Goal: Communication & Community: Answer question/provide support

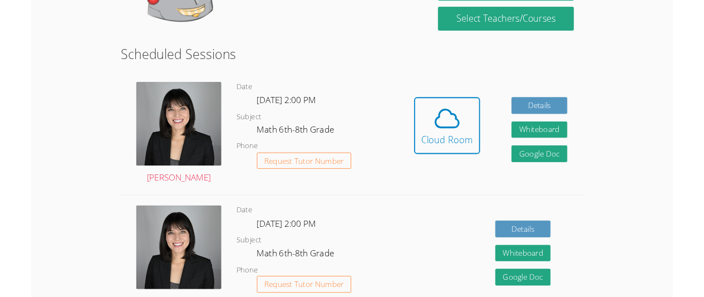
scroll to position [243, 0]
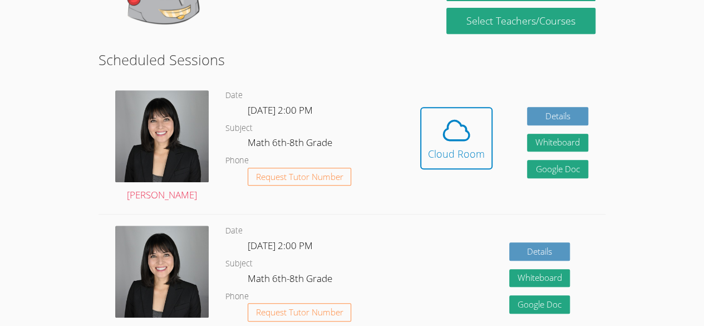
click at [480, 177] on link "Cloud Room" at bounding box center [456, 142] width 72 height 71
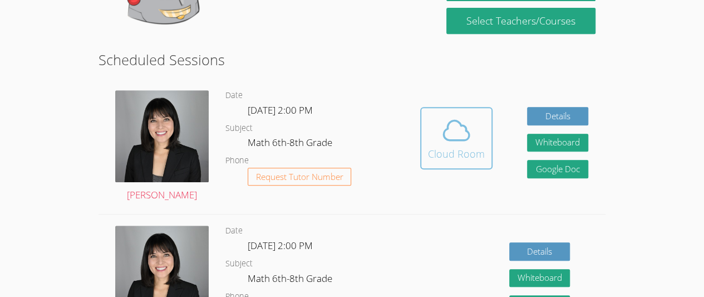
click at [456, 142] on icon at bounding box center [456, 130] width 31 height 31
click at [464, 135] on icon at bounding box center [456, 130] width 31 height 31
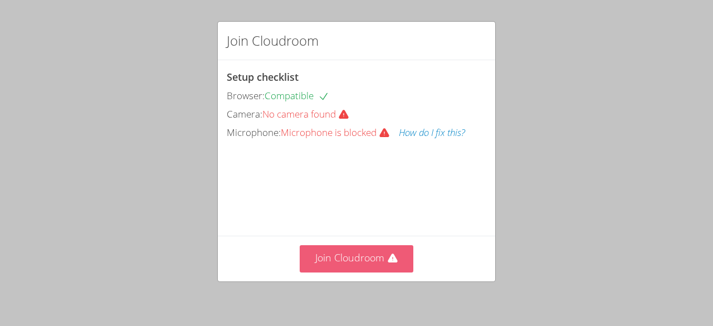
click at [341, 266] on button "Join Cloudroom" at bounding box center [356, 258] width 114 height 27
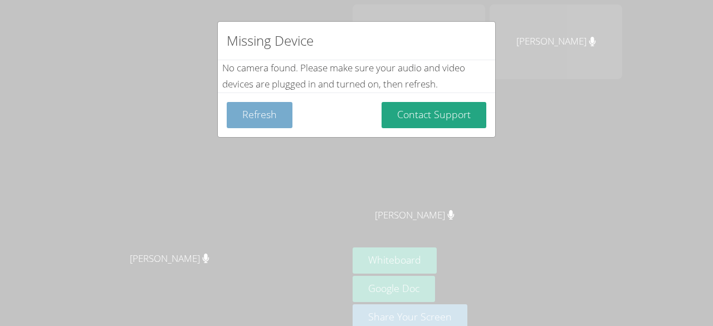
click at [259, 114] on button "Refresh" at bounding box center [260, 115] width 66 height 26
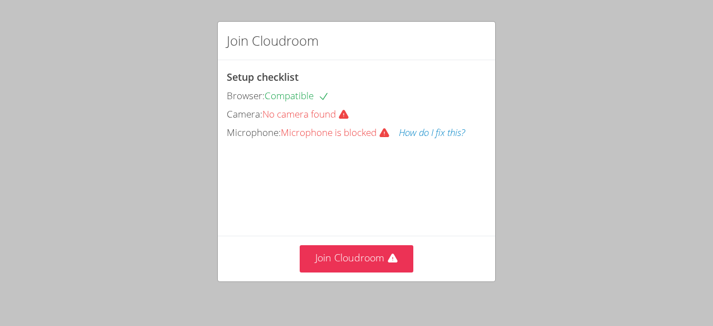
click at [424, 134] on button "How do I fix this?" at bounding box center [432, 133] width 66 height 16
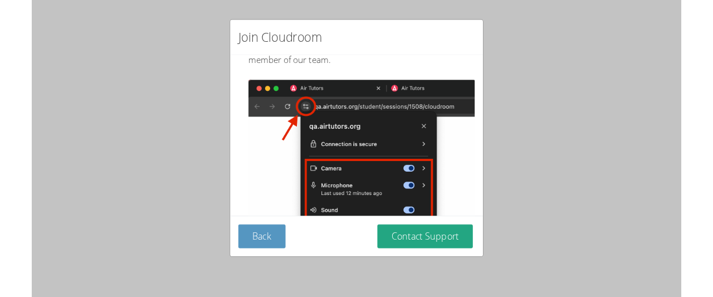
scroll to position [143, 0]
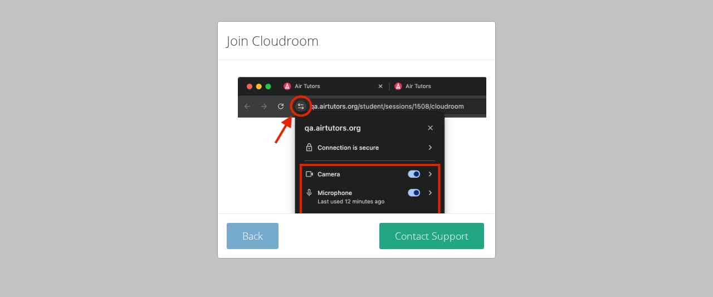
click at [251, 239] on button "Back" at bounding box center [253, 236] width 52 height 26
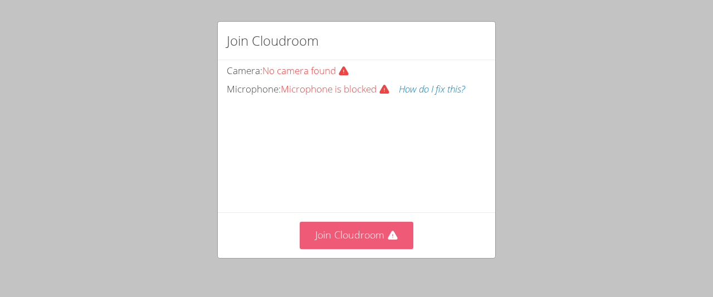
click at [366, 231] on button "Join Cloudroom" at bounding box center [356, 235] width 114 height 27
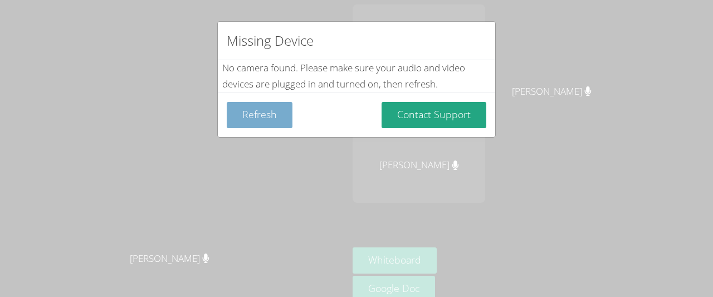
click at [257, 112] on button "Refresh" at bounding box center [260, 115] width 66 height 26
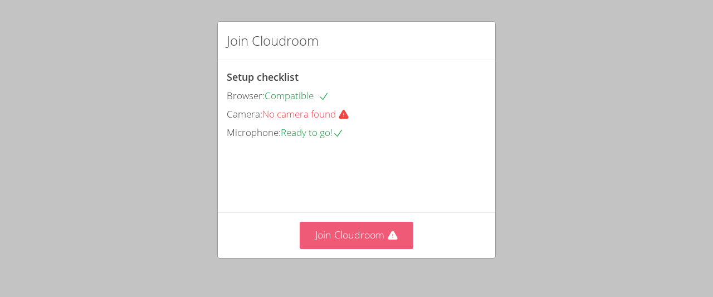
click at [364, 222] on button "Join Cloudroom" at bounding box center [356, 235] width 114 height 27
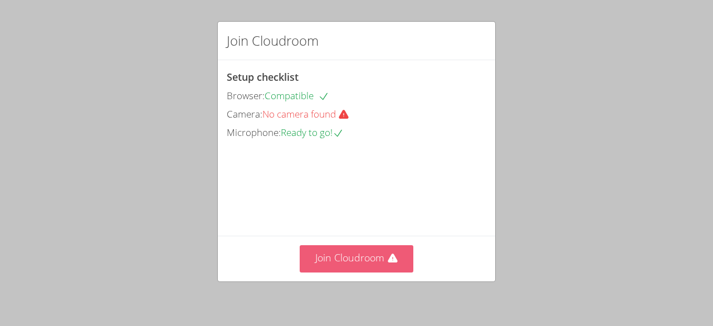
click at [365, 266] on button "Join Cloudroom" at bounding box center [356, 258] width 114 height 27
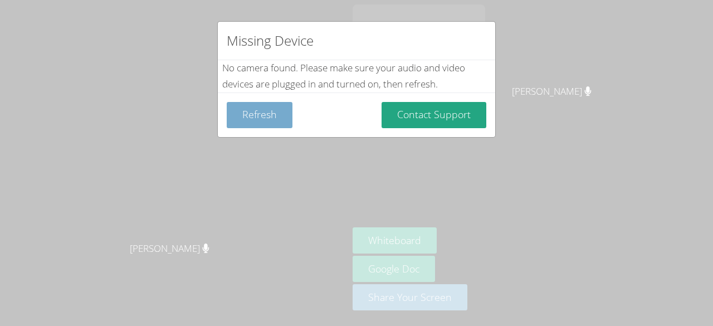
click at [273, 109] on button "Refresh" at bounding box center [260, 115] width 66 height 26
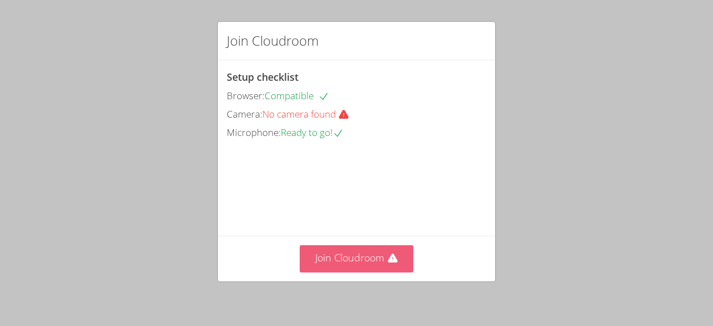
click at [369, 259] on button "Join Cloudroom" at bounding box center [356, 258] width 114 height 27
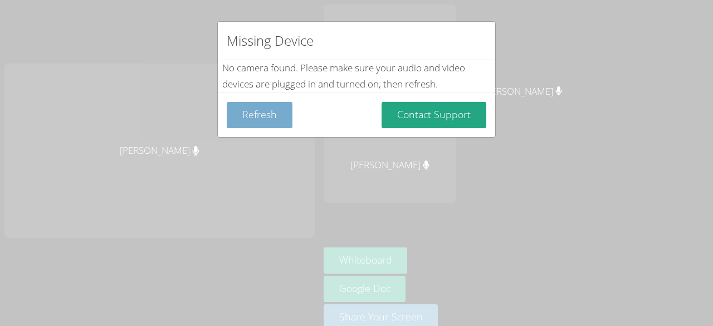
click at [274, 114] on button "Refresh" at bounding box center [260, 115] width 66 height 26
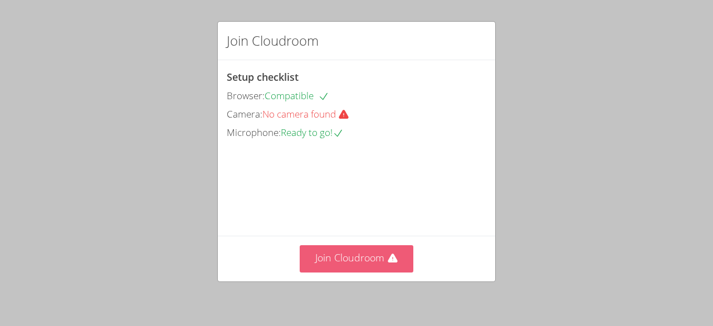
click at [347, 251] on button "Join Cloudroom" at bounding box center [356, 258] width 114 height 27
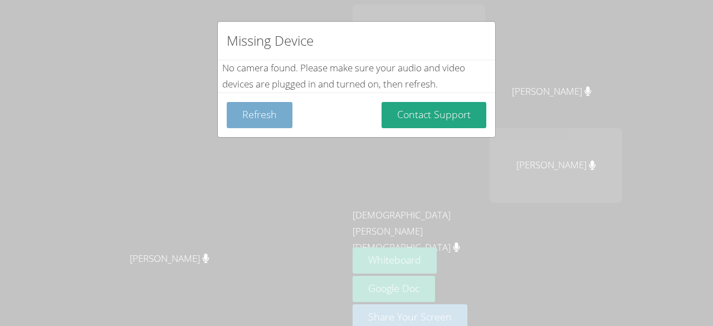
click at [255, 121] on button "Refresh" at bounding box center [260, 115] width 66 height 26
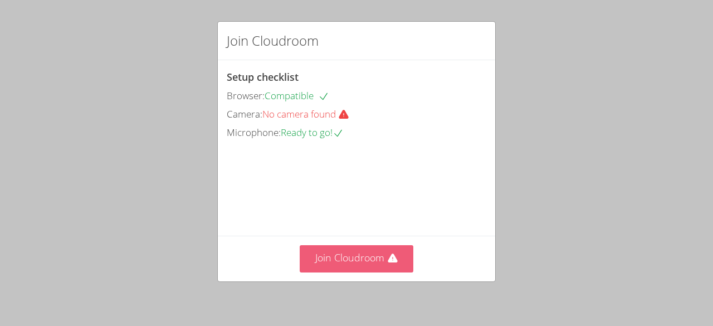
click at [362, 263] on button "Join Cloudroom" at bounding box center [356, 258] width 114 height 27
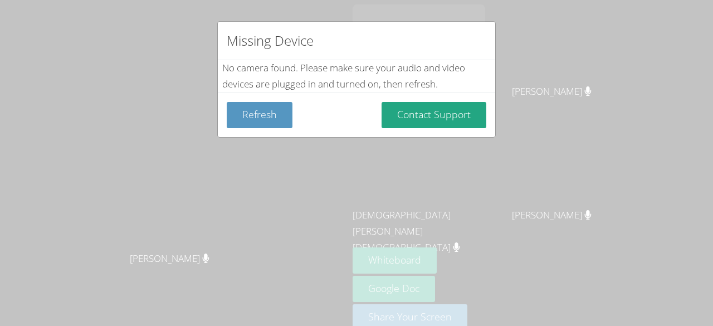
click at [409, 256] on div "Missing Device No camera found . Please make sure your audio and video devices …" at bounding box center [356, 163] width 713 height 326
click at [248, 116] on button "Refresh" at bounding box center [260, 115] width 66 height 26
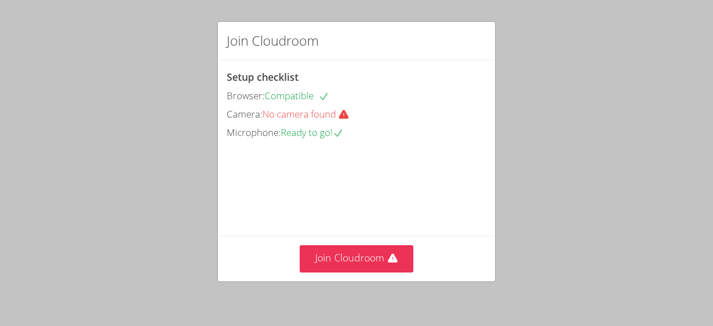
click at [312, 8] on div "Join Cloudroom Setup checklist Browser: Compatible Camera: No camera found Micr…" at bounding box center [356, 163] width 713 height 326
click at [307, 42] on h2 "Join Cloudroom" at bounding box center [273, 41] width 92 height 20
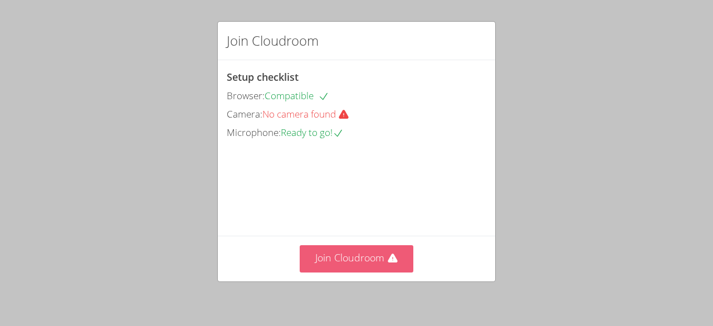
click at [356, 258] on button "Join Cloudroom" at bounding box center [356, 258] width 114 height 27
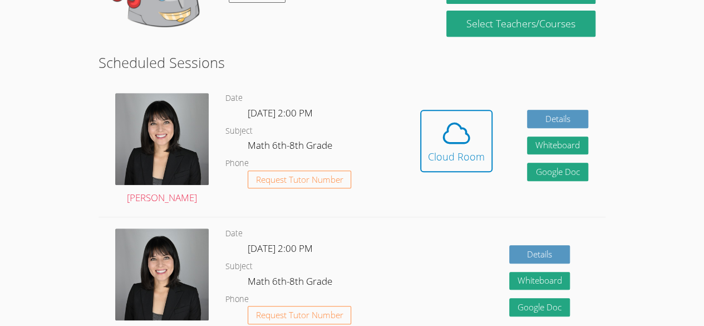
scroll to position [240, 0]
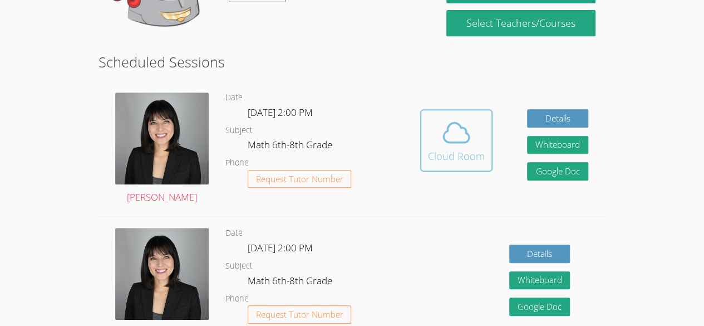
click at [443, 131] on icon at bounding box center [456, 132] width 31 height 31
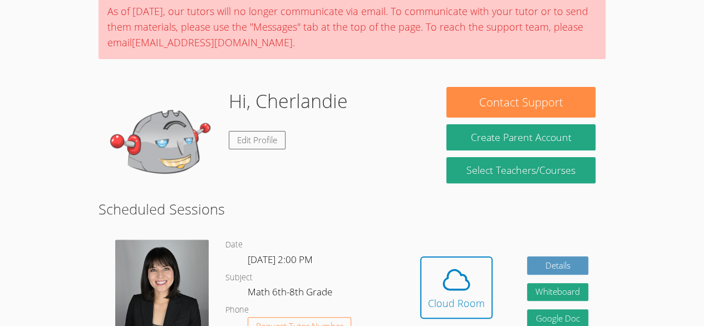
scroll to position [133, 0]
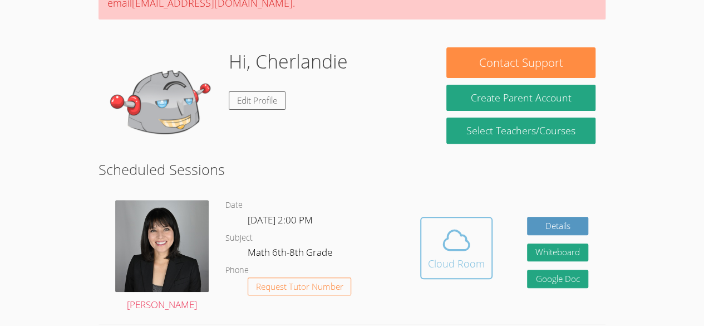
click at [454, 232] on icon at bounding box center [456, 239] width 31 height 31
click at [163, 99] on img at bounding box center [164, 102] width 111 height 111
click at [446, 247] on icon at bounding box center [456, 239] width 31 height 31
click at [463, 250] on icon at bounding box center [456, 239] width 31 height 31
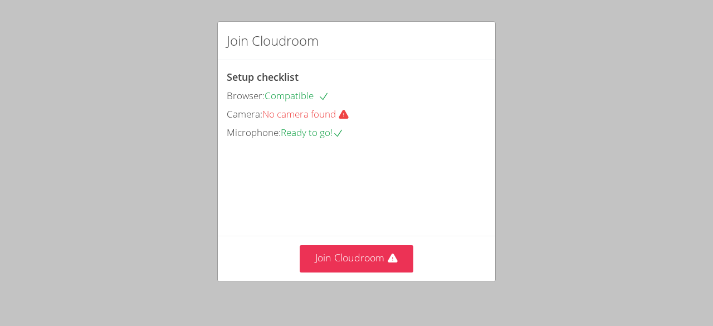
click at [526, 164] on div "Join Cloudroom Setup checklist Browser: Compatible Camera: No camera found Micr…" at bounding box center [356, 163] width 713 height 326
click at [30, 266] on div "Join Cloudroom Setup checklist Browser: Compatible Camera: No camera found Micr…" at bounding box center [356, 163] width 713 height 326
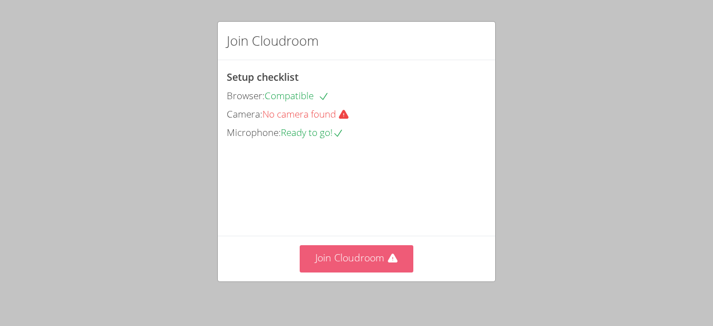
click at [374, 269] on button "Join Cloudroom" at bounding box center [356, 258] width 114 height 27
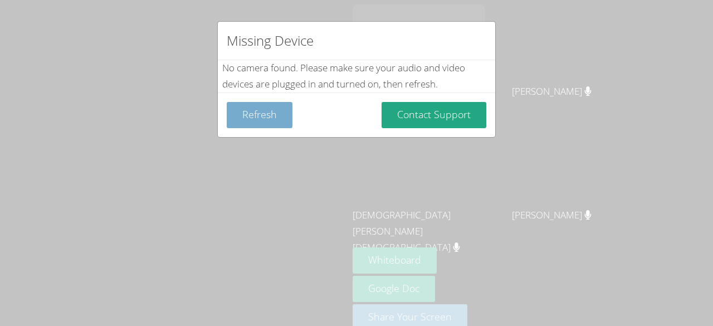
click at [249, 121] on button "Refresh" at bounding box center [260, 115] width 66 height 26
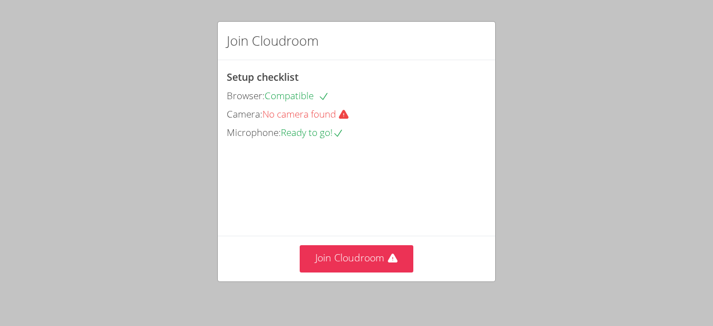
click at [165, 221] on div "Join Cloudroom Setup checklist Browser: Compatible Camera: No camera found Micr…" at bounding box center [356, 163] width 713 height 326
click at [570, 284] on div "Join Cloudroom Setup checklist Browser: Compatible Camera: No camera found Micr…" at bounding box center [356, 163] width 713 height 326
click at [41, 98] on div "Join Cloudroom Setup checklist Browser: Compatible Camera: No camera found Micr…" at bounding box center [356, 163] width 713 height 326
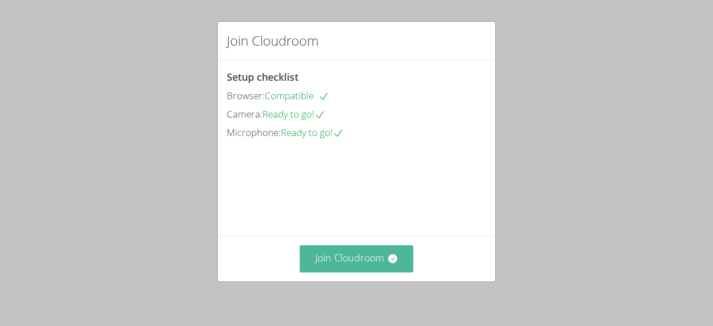
click at [335, 258] on button "Join Cloudroom" at bounding box center [356, 258] width 114 height 27
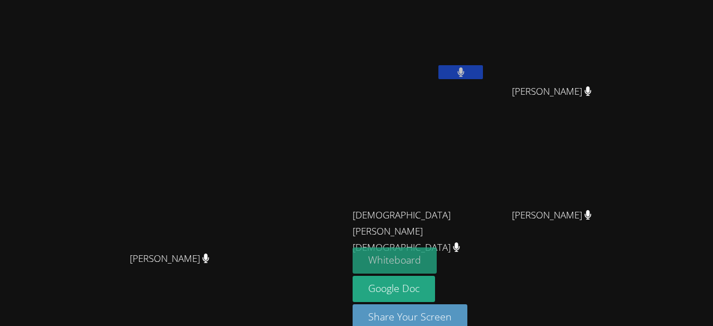
click at [429, 260] on button "Whiteboard" at bounding box center [394, 260] width 84 height 26
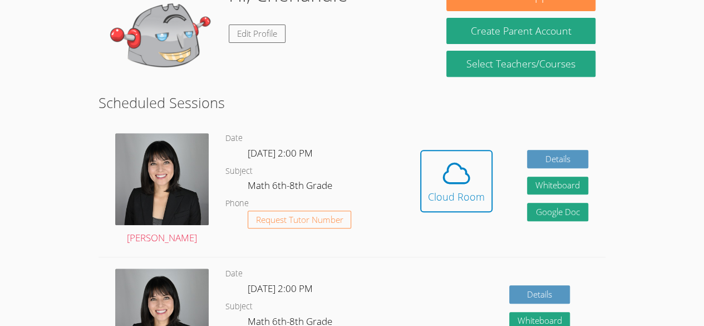
scroll to position [200, 0]
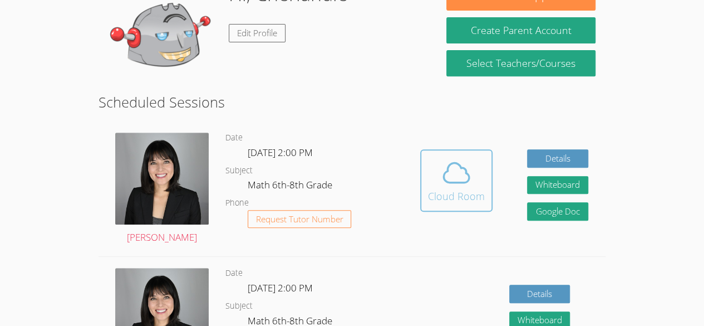
click at [442, 176] on icon at bounding box center [456, 172] width 31 height 31
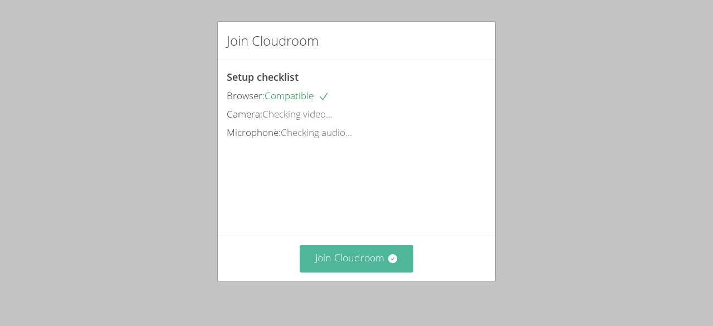
click at [351, 254] on button "Join Cloudroom" at bounding box center [356, 258] width 114 height 27
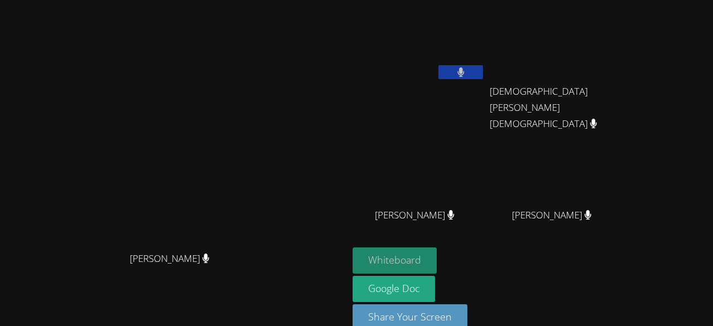
click at [366, 256] on button "Whiteboard" at bounding box center [394, 260] width 84 height 26
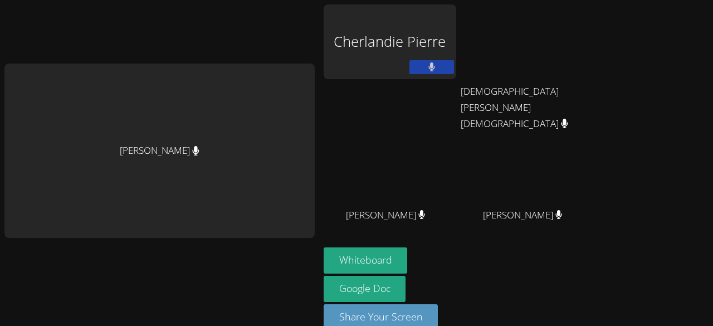
click at [383, 44] on div "Cherlandie Pierre" at bounding box center [389, 41] width 132 height 75
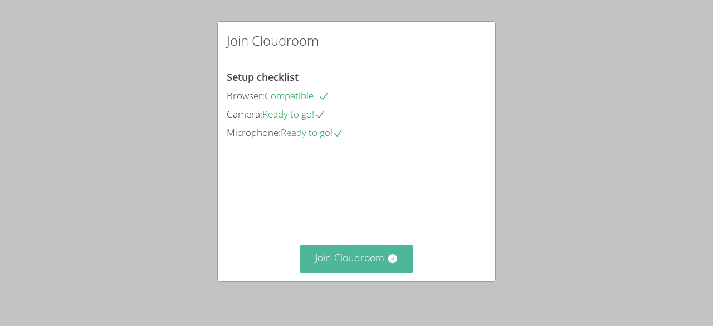
click at [335, 260] on button "Join Cloudroom" at bounding box center [356, 258] width 114 height 27
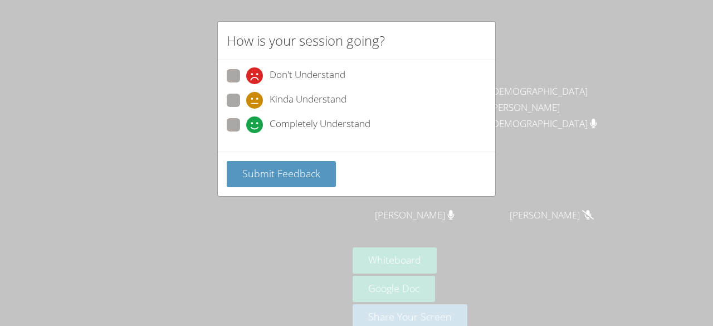
click at [246, 133] on span at bounding box center [246, 133] width 0 height 0
click at [246, 125] on input "Completely Understand" at bounding box center [250, 122] width 9 height 9
radio input "true"
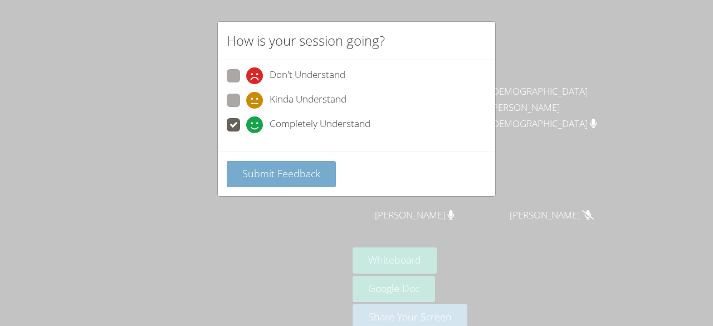
click at [245, 166] on span "Submit Feedback" at bounding box center [281, 172] width 78 height 13
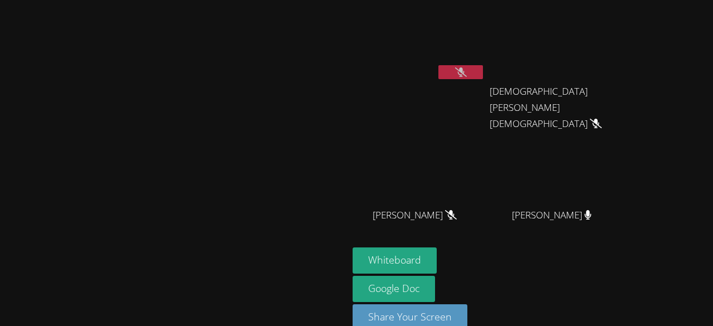
click at [466, 71] on icon at bounding box center [461, 71] width 12 height 9
click at [483, 71] on button at bounding box center [460, 72] width 45 height 14
